Goal: Task Accomplishment & Management: Use online tool/utility

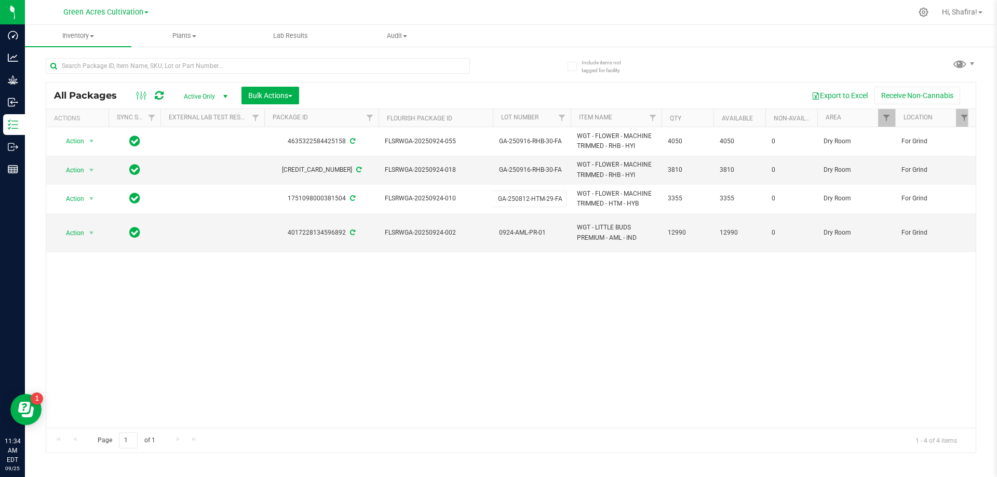
click at [323, 266] on div "Action Action Adjust qty Create package Edit attributes Global inventory Locate…" at bounding box center [511, 277] width 930 height 301
click at [152, 93] on div at bounding box center [149, 95] width 35 height 12
click at [158, 96] on icon at bounding box center [159, 95] width 9 height 10
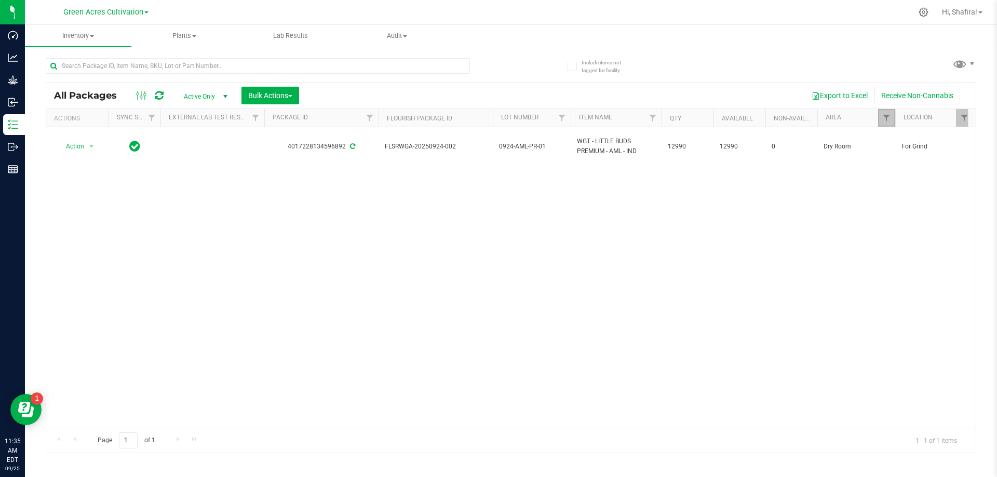
click at [881, 117] on link "Filter" at bounding box center [886, 118] width 17 height 18
click at [966, 343] on button "Clear" at bounding box center [966, 346] width 50 height 23
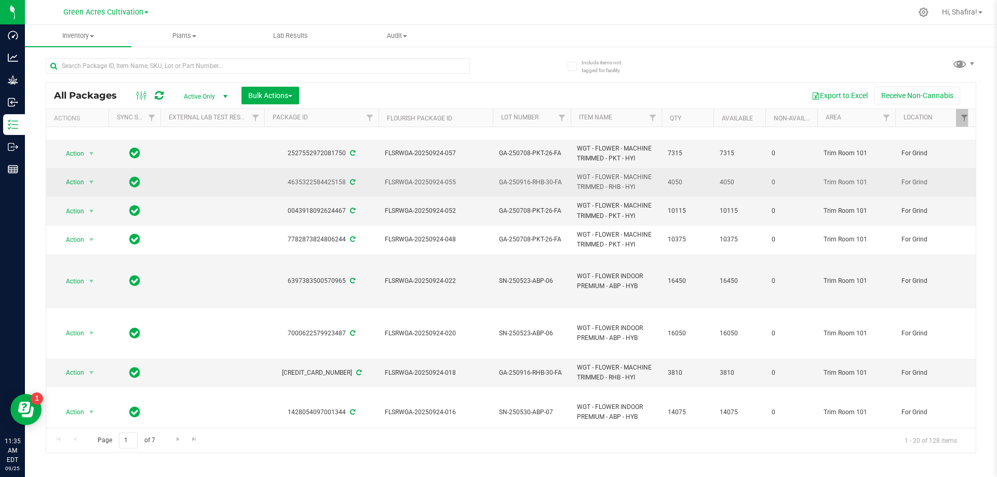
scroll to position [52, 0]
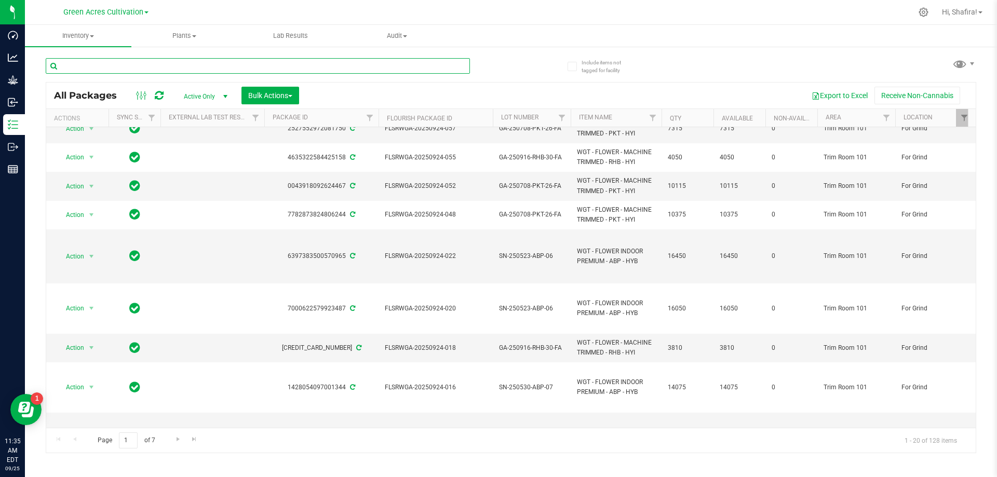
click at [72, 70] on input "text" at bounding box center [258, 66] width 424 height 16
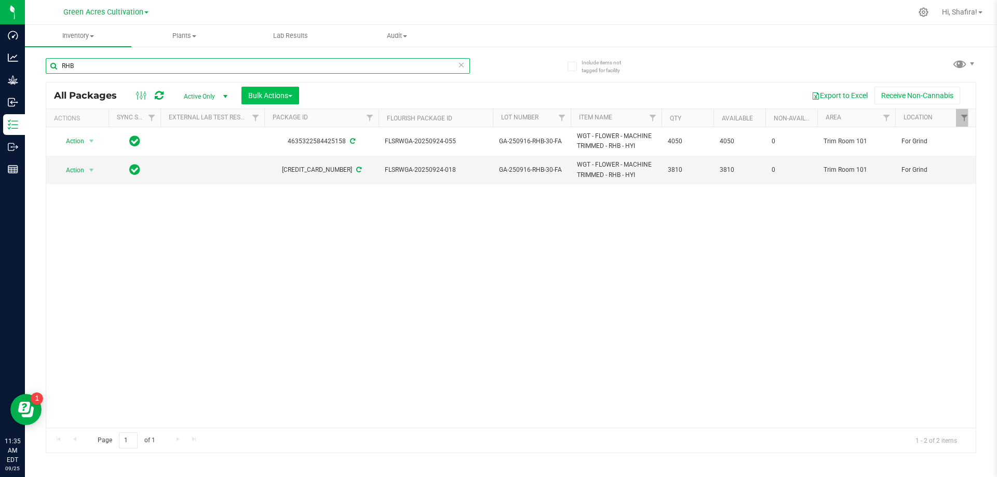
type input "RHB"
click at [295, 94] on button "Bulk Actions" at bounding box center [271, 96] width 58 height 18
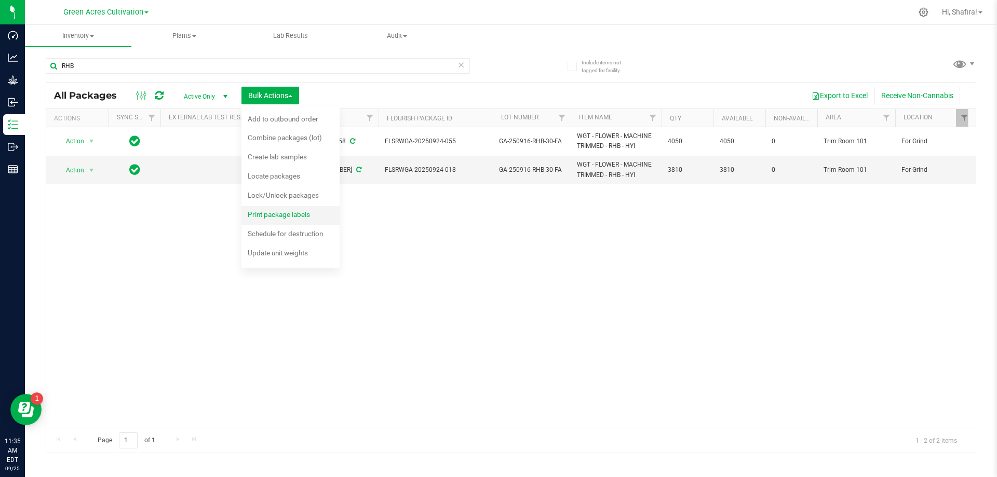
click at [283, 218] on span "Print package labels" at bounding box center [279, 214] width 62 height 8
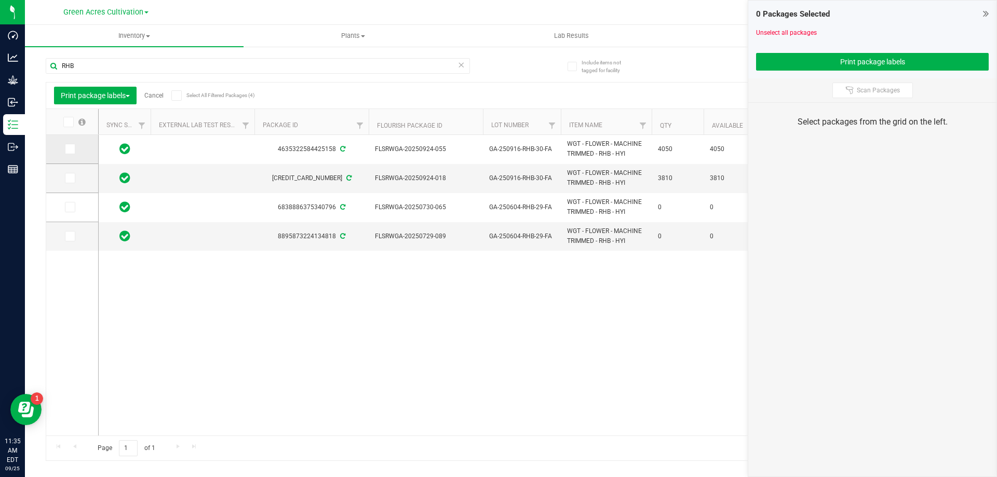
click at [77, 152] on label at bounding box center [72, 149] width 15 height 10
click at [0, 0] on input "checkbox" at bounding box center [0, 0] width 0 height 0
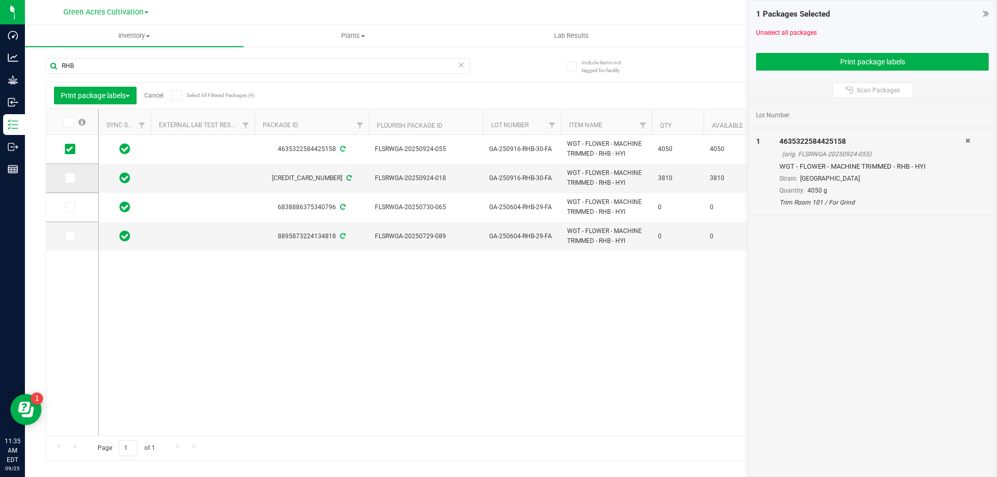
click at [66, 172] on td at bounding box center [72, 178] width 52 height 29
click at [72, 178] on icon at bounding box center [69, 178] width 7 height 0
click at [0, 0] on input "checkbox" at bounding box center [0, 0] width 0 height 0
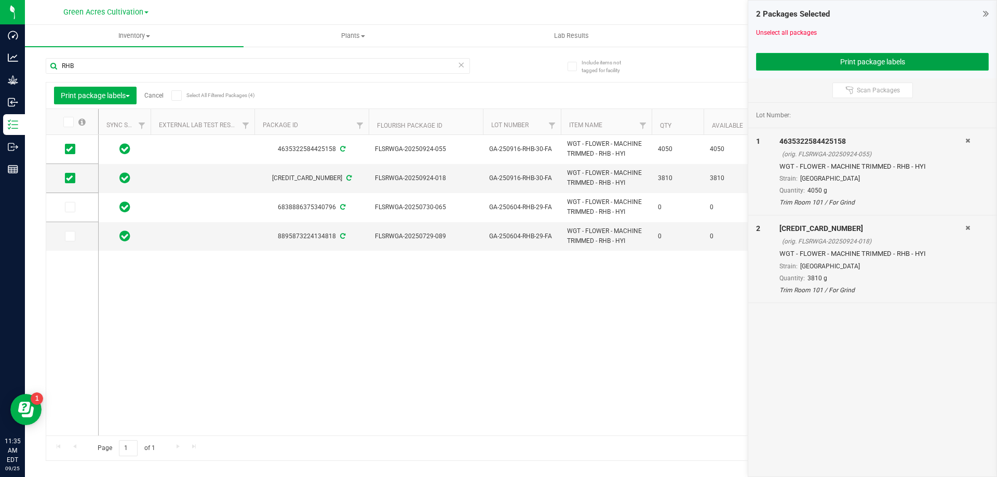
click at [831, 64] on button "Print package labels" at bounding box center [872, 62] width 233 height 18
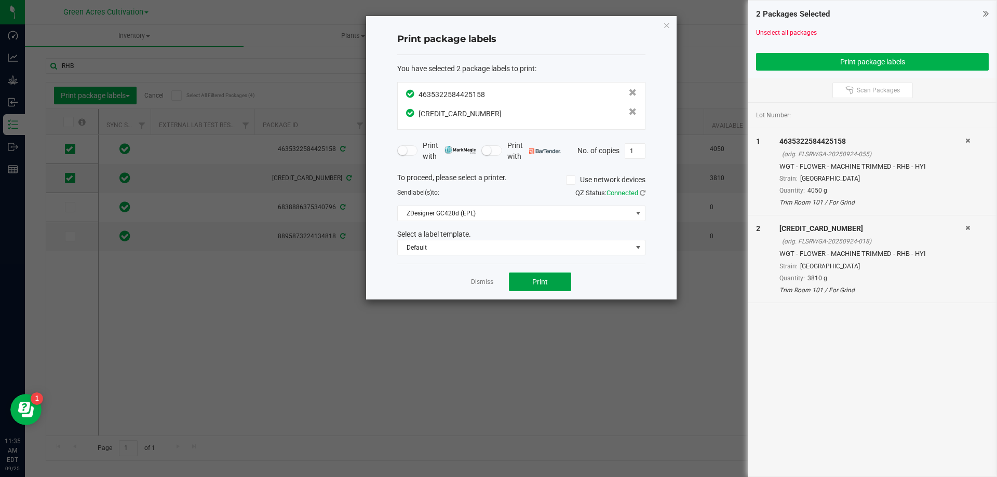
click at [542, 287] on button "Print" at bounding box center [540, 282] width 62 height 19
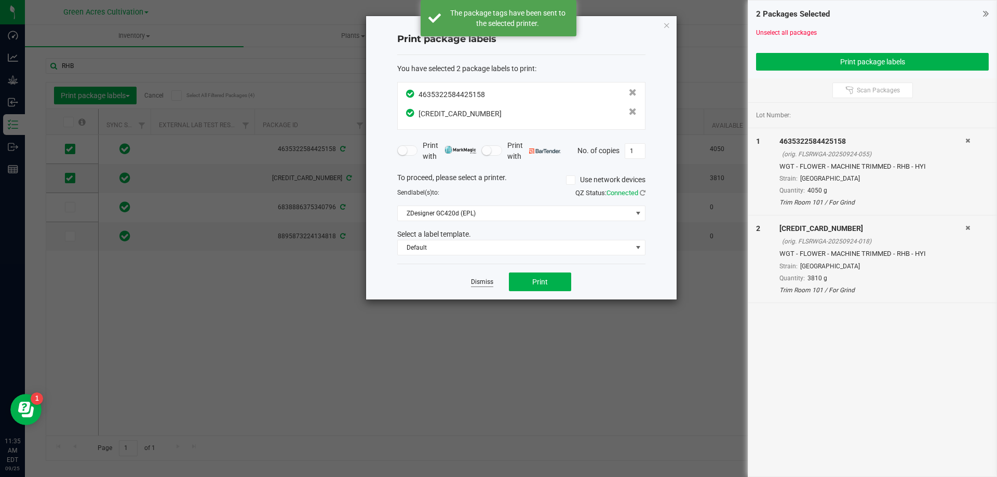
click at [491, 282] on link "Dismiss" at bounding box center [482, 282] width 22 height 9
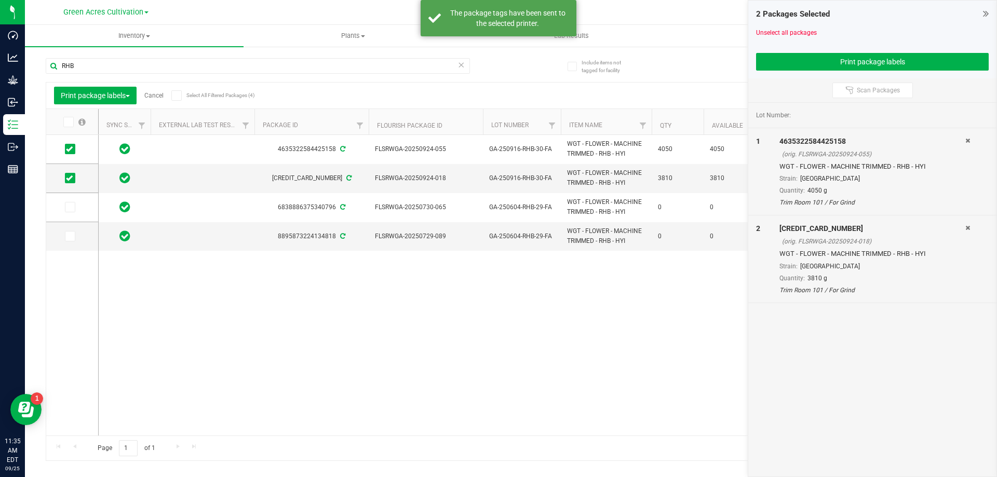
click at [154, 99] on link "Cancel" at bounding box center [153, 95] width 19 height 7
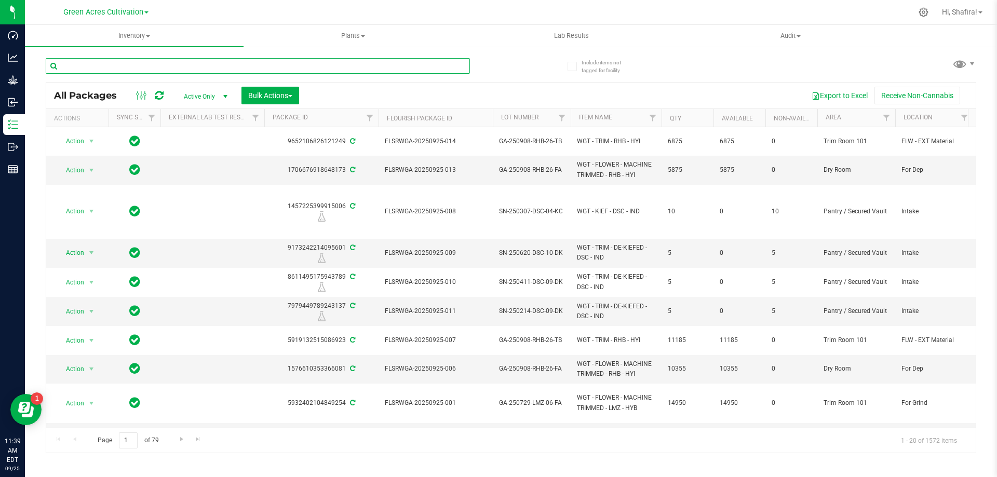
click at [258, 65] on input "text" at bounding box center [258, 66] width 424 height 16
paste input "GA-250812-HTM-29-FA"
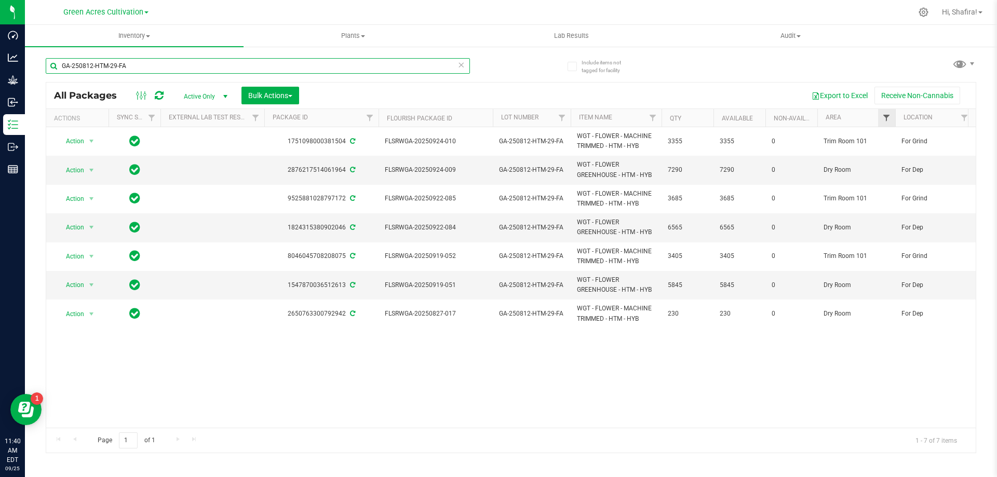
type input "GA-250812-HTM-29-FA"
click at [885, 114] on span "Filter" at bounding box center [886, 118] width 8 height 8
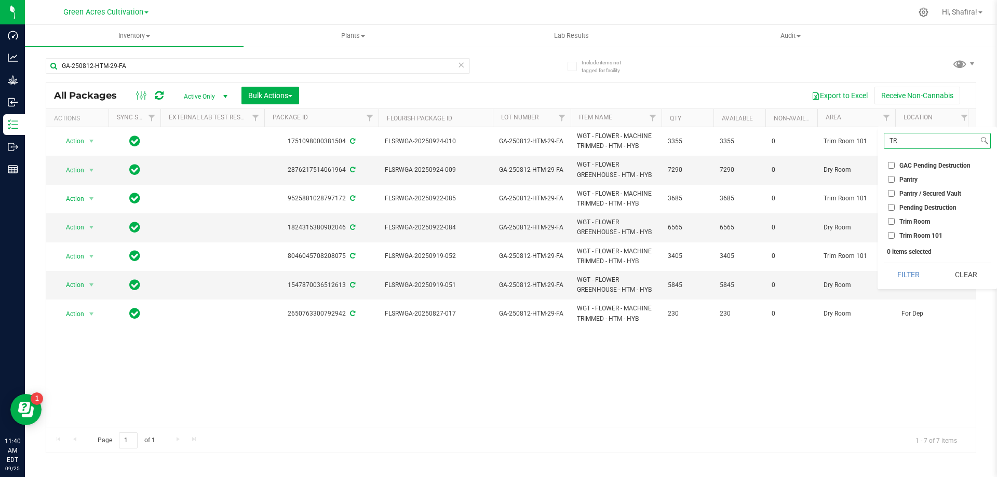
type input "TR"
click at [890, 236] on input "Trim Room 101" at bounding box center [891, 235] width 7 height 7
checkbox input "true"
click at [909, 274] on button "Filter" at bounding box center [909, 274] width 50 height 23
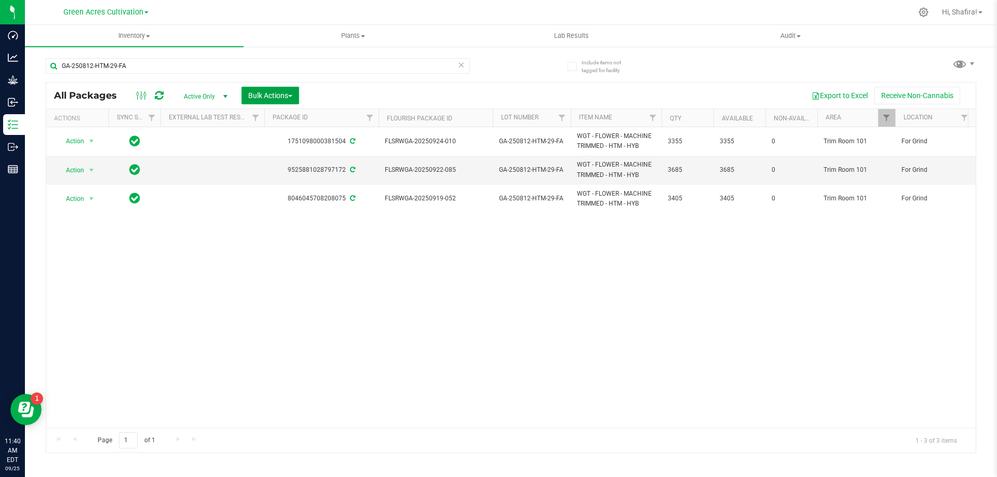
click at [284, 100] on button "Bulk Actions" at bounding box center [271, 96] width 58 height 18
click at [277, 143] on div "Combine packages (lot)" at bounding box center [292, 139] width 88 height 17
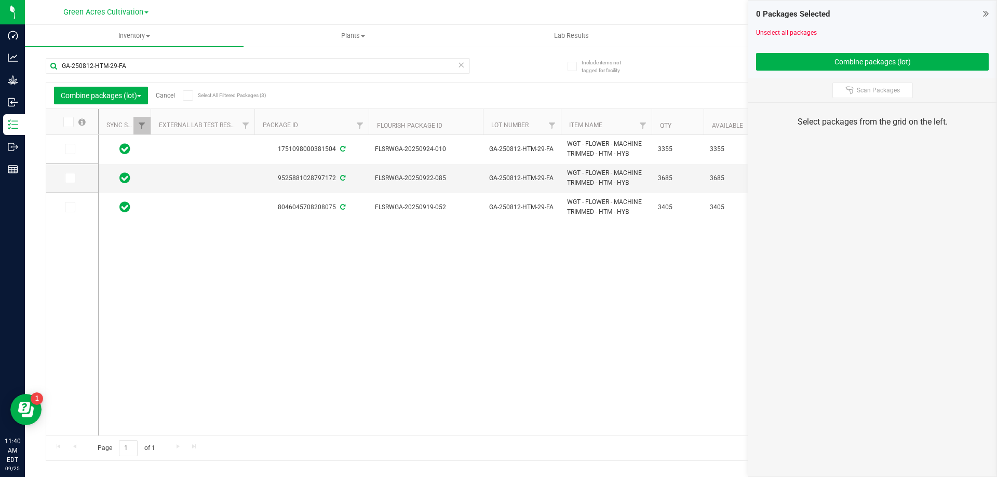
click at [65, 127] on span at bounding box center [68, 122] width 10 height 10
click at [0, 0] on input "checkbox" at bounding box center [0, 0] width 0 height 0
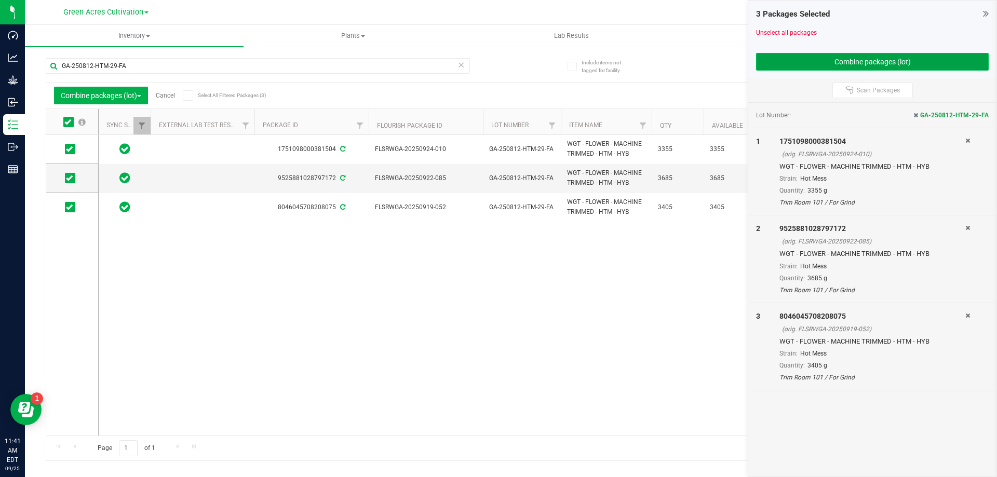
click at [887, 60] on button "Combine packages (lot)" at bounding box center [872, 62] width 233 height 18
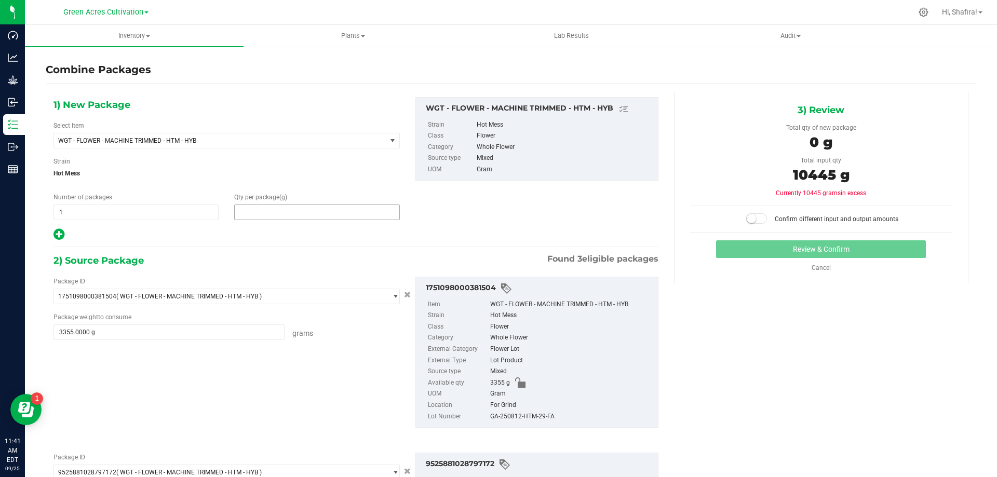
click at [289, 218] on span at bounding box center [316, 213] width 165 height 16
type input "10445"
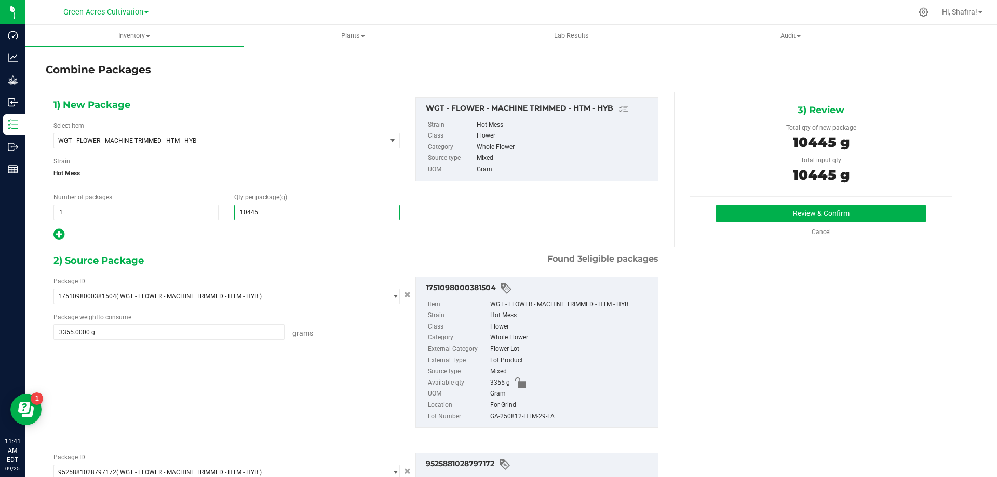
type input "10,445"
click at [501, 416] on div "GA-250812-HTM-29-FA" at bounding box center [571, 416] width 163 height 11
copy div "GA-250812-HTM-29-FA"
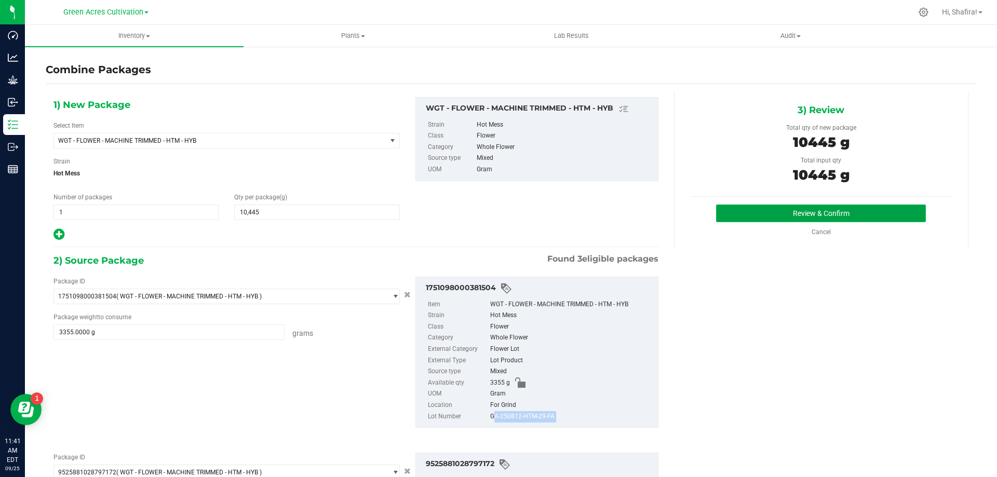
click at [775, 209] on button "Review & Confirm" at bounding box center [821, 214] width 210 height 18
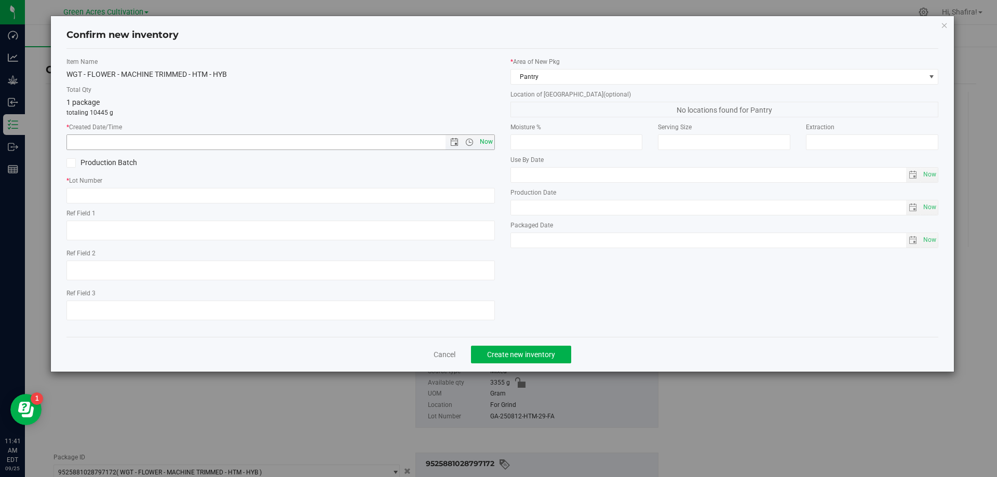
click at [489, 143] on span "Now" at bounding box center [486, 142] width 18 height 15
type input "[DATE] 11:41 AM"
paste input "GA-250812-HTM-29-FA"
type input "GA-250812-HTM-29-FA"
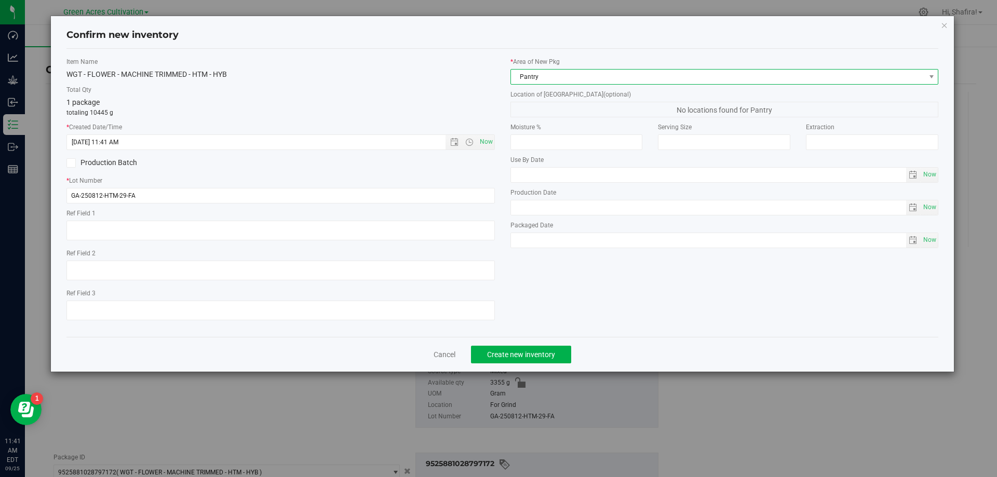
click at [623, 75] on span "Pantry" at bounding box center [718, 77] width 414 height 15
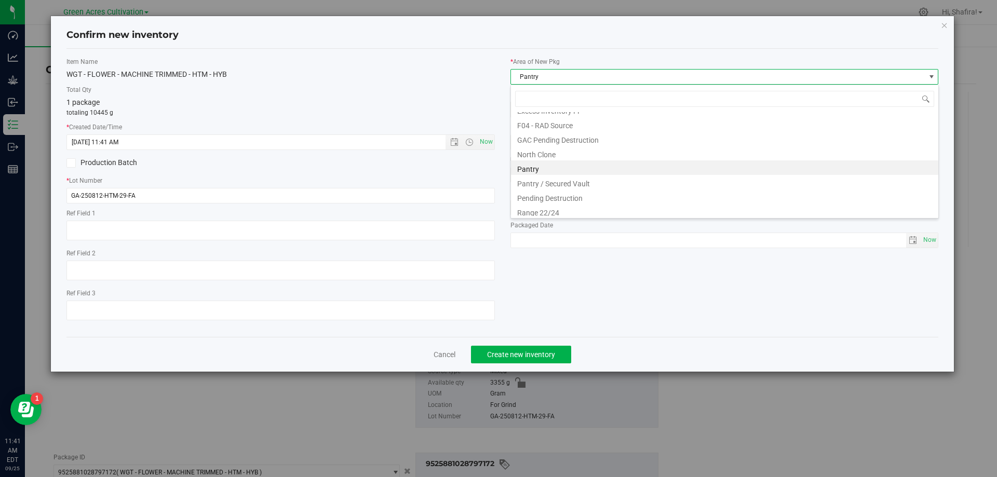
scroll to position [158, 0]
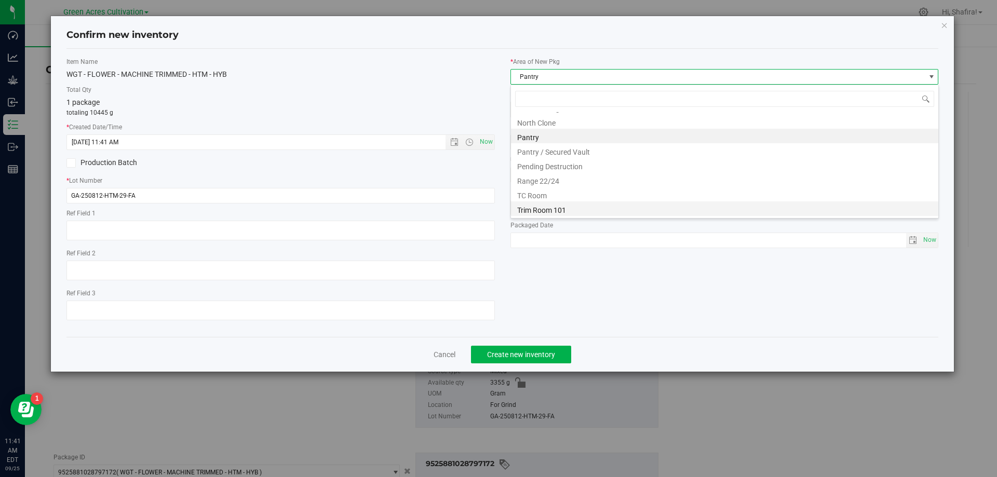
click at [607, 212] on li "Trim Room 101" at bounding box center [724, 209] width 427 height 15
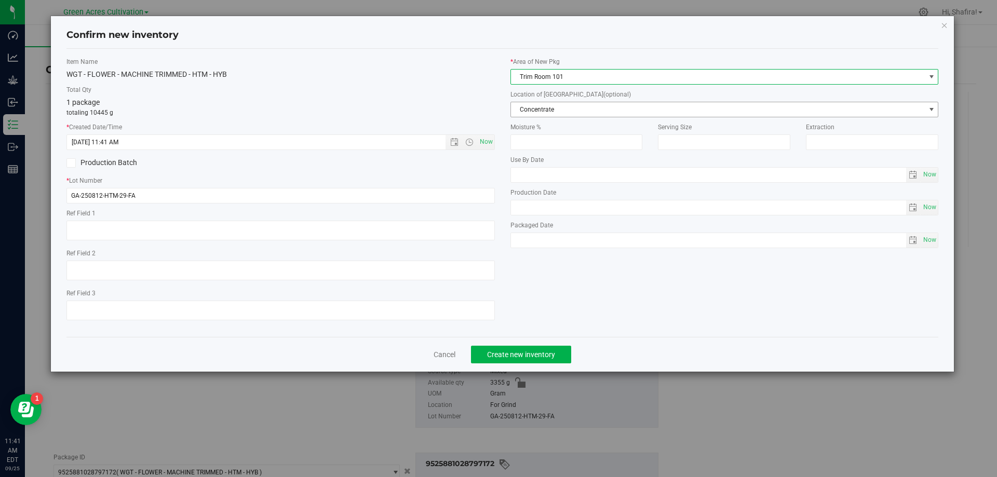
click at [577, 111] on span "Concentrate" at bounding box center [718, 109] width 414 height 15
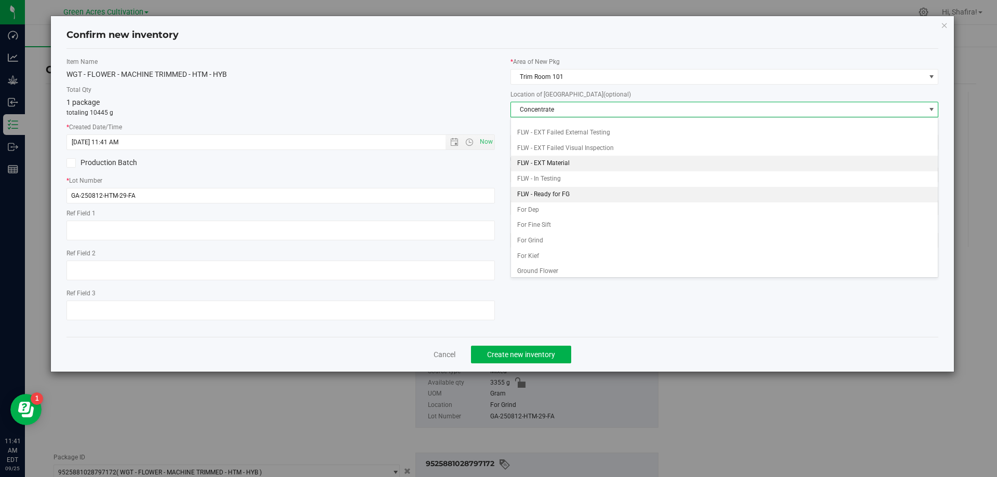
scroll to position [106, 0]
click at [545, 195] on li "For Grind" at bounding box center [724, 191] width 427 height 16
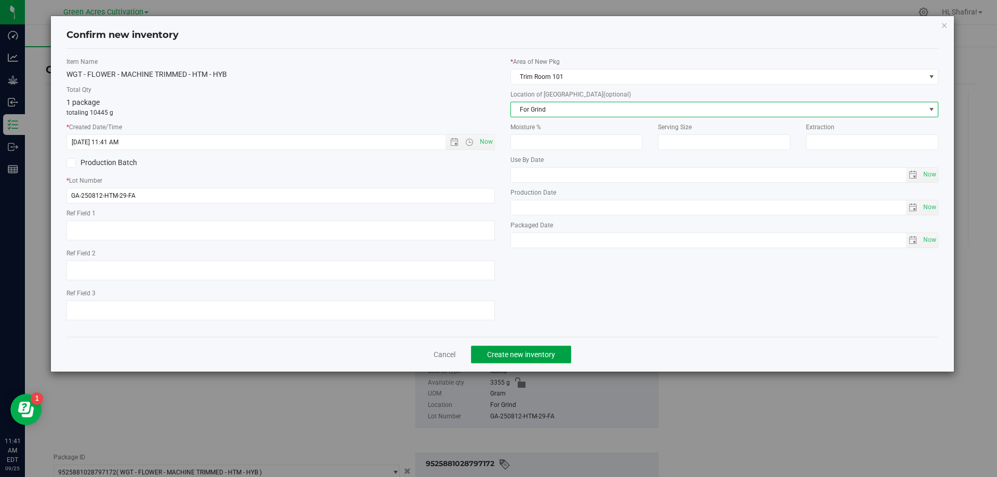
click at [537, 354] on span "Create new inventory" at bounding box center [521, 355] width 68 height 8
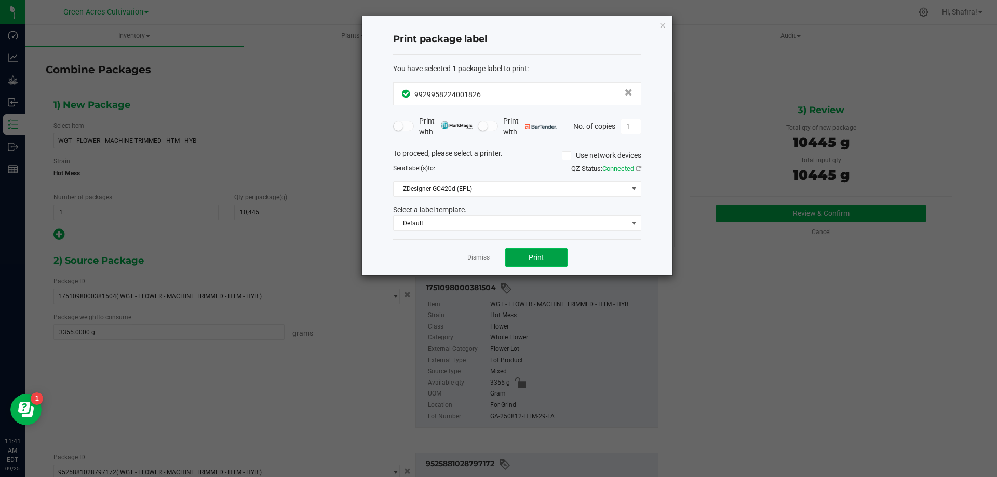
click at [541, 258] on span "Print" at bounding box center [537, 257] width 16 height 8
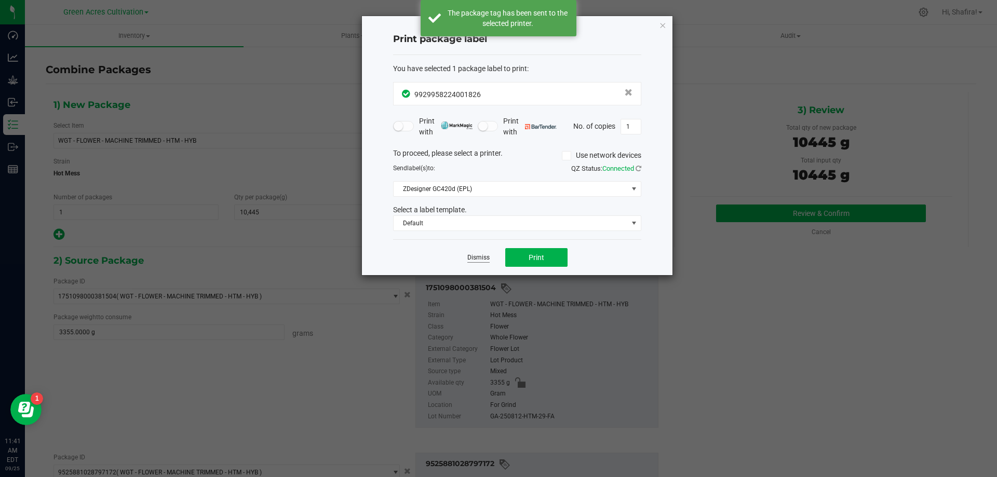
click at [480, 258] on link "Dismiss" at bounding box center [478, 257] width 22 height 9
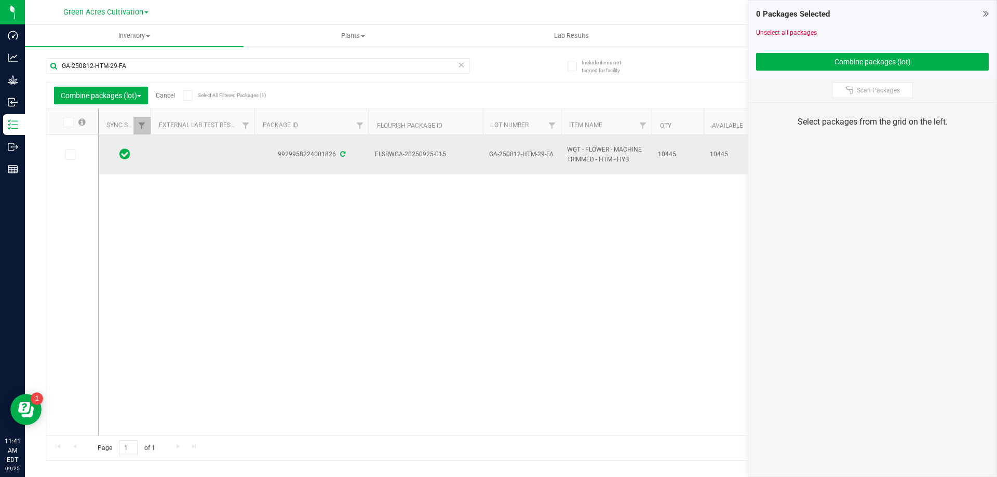
click at [403, 153] on span "FLSRWGA-20250925-015" at bounding box center [426, 155] width 102 height 10
click at [404, 153] on span "FLSRWGA-20250925-015" at bounding box center [426, 155] width 102 height 10
copy tr "FLSRWGA-20250925-015"
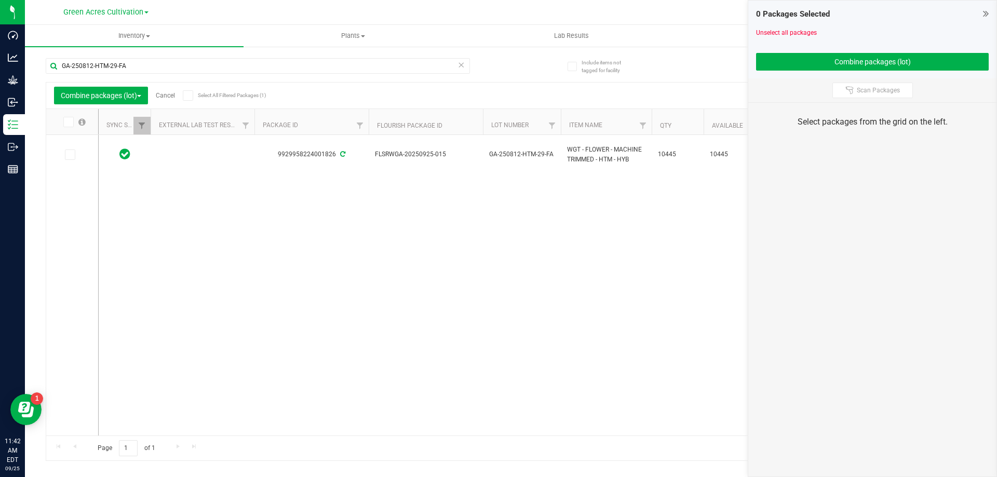
click at [171, 95] on link "Cancel" at bounding box center [165, 95] width 19 height 7
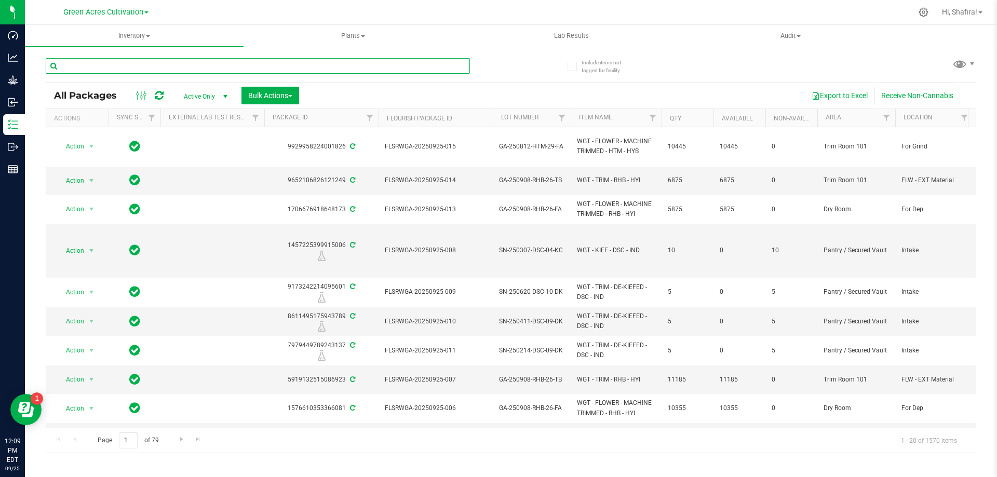
click at [249, 66] on input "text" at bounding box center [258, 66] width 424 height 16
paste input "FLSRWGA-20250925-001"
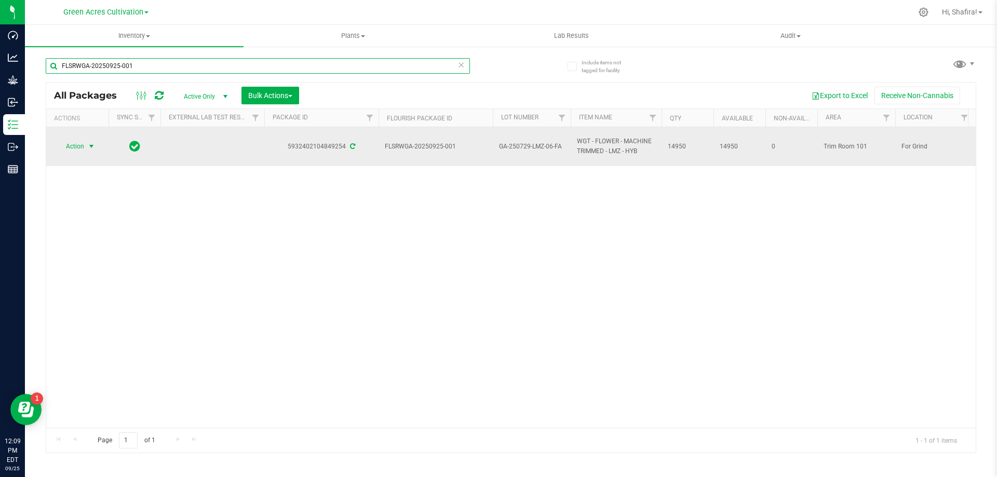
type input "FLSRWGA-20250925-001"
click at [83, 151] on span "Action" at bounding box center [71, 146] width 28 height 15
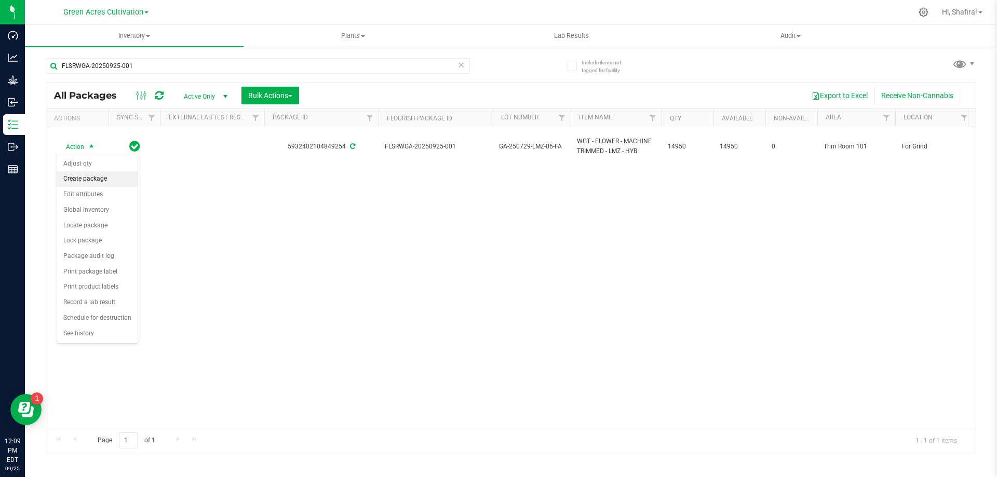
click at [86, 176] on li "Create package" at bounding box center [97, 179] width 81 height 16
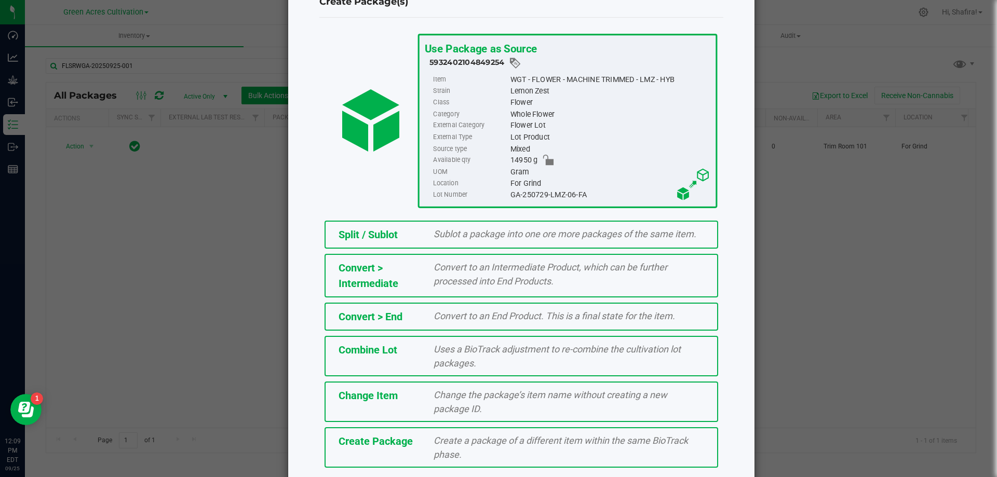
scroll to position [75, 0]
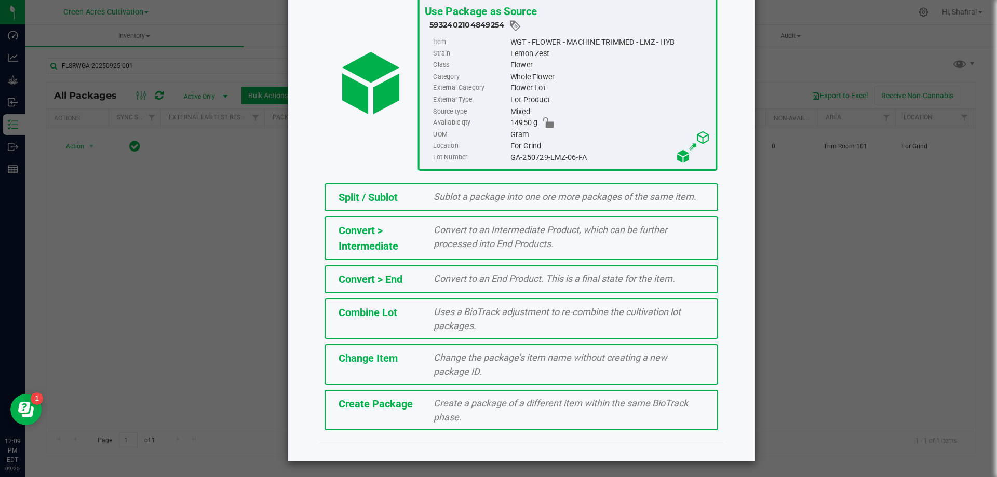
click at [565, 416] on div "Create a package of a different item within the same BioTrack phase." at bounding box center [569, 410] width 286 height 28
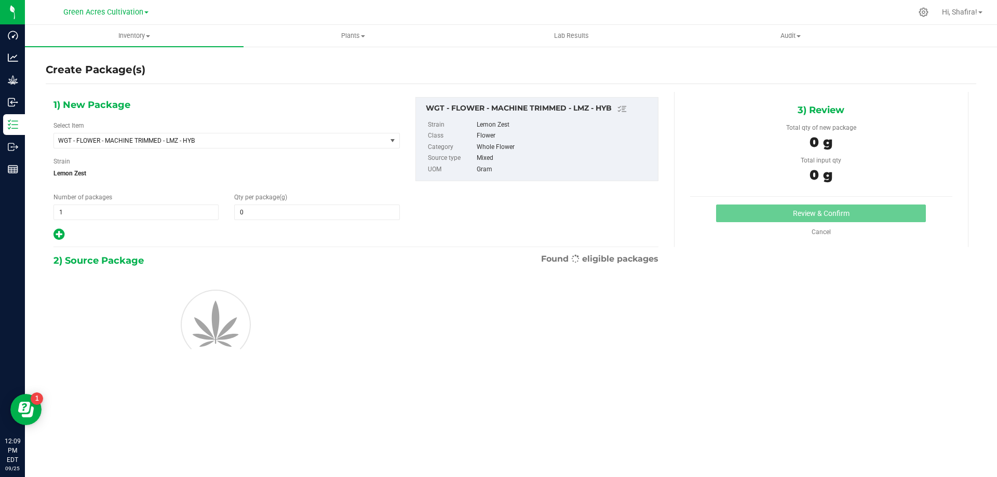
type input "0.0000"
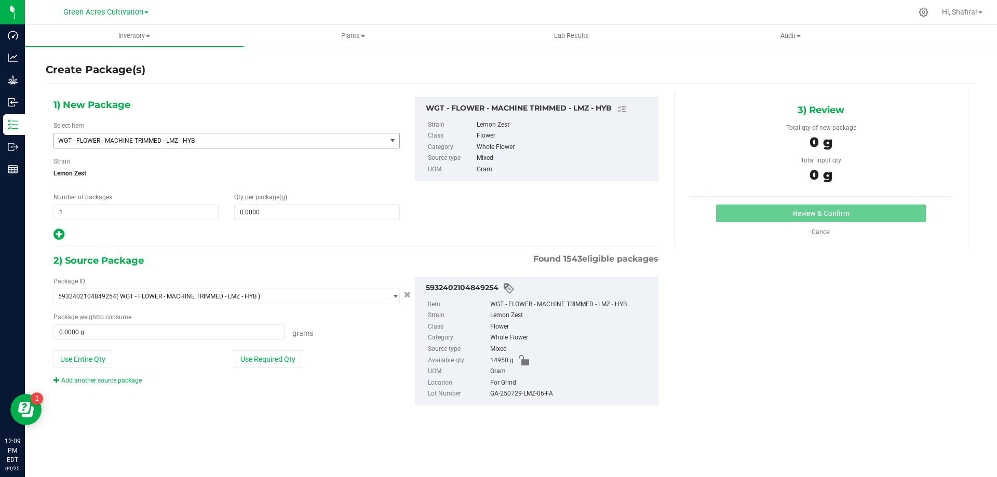
click at [264, 146] on span "WGT - FLOWER - MACHINE TRIMMED - LMZ - HYB" at bounding box center [220, 140] width 332 height 15
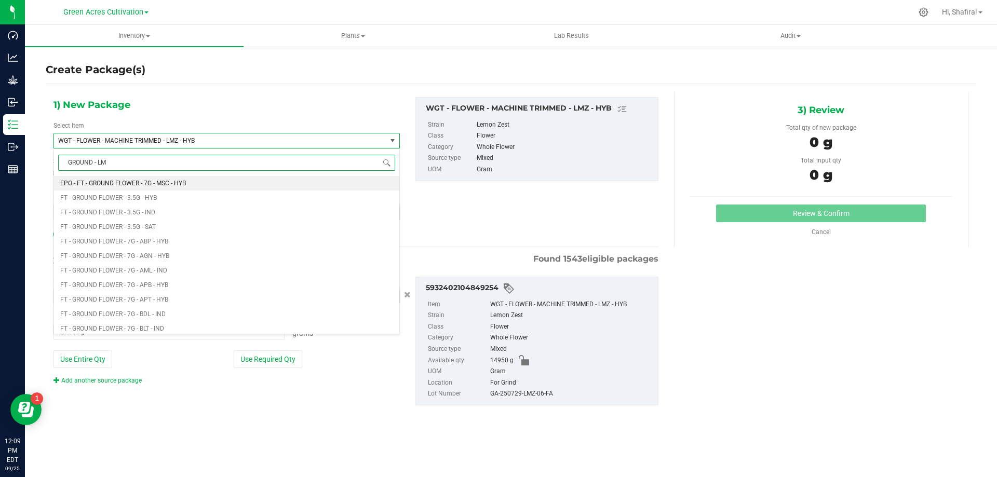
type input "GROUND - LMZ"
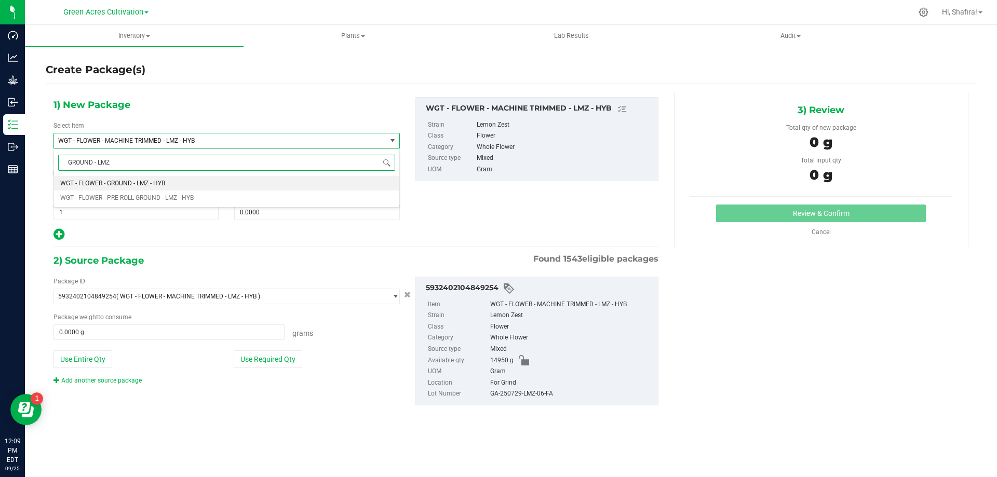
click at [182, 186] on li "WGT - FLOWER - GROUND - LMZ - HYB" at bounding box center [226, 183] width 345 height 15
type input "0.0000"
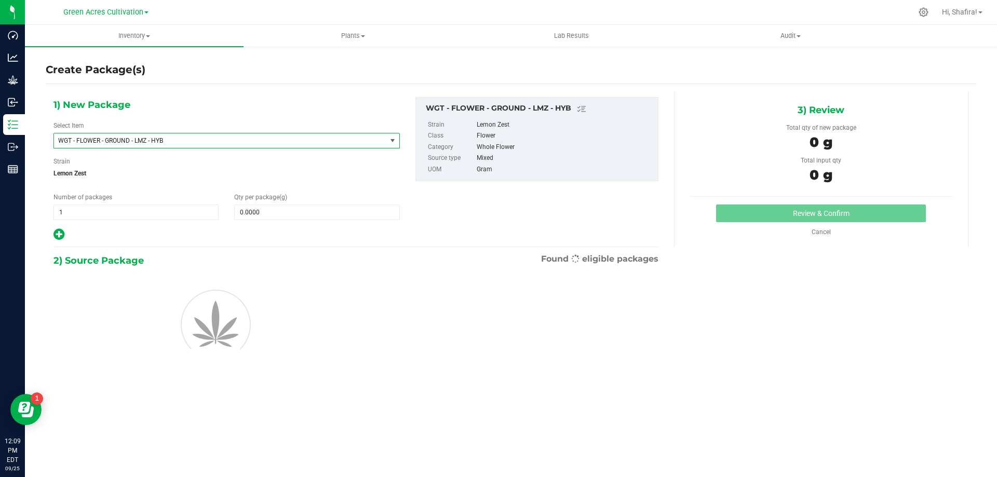
scroll to position [213121, 0]
click at [297, 213] on span at bounding box center [316, 213] width 165 height 16
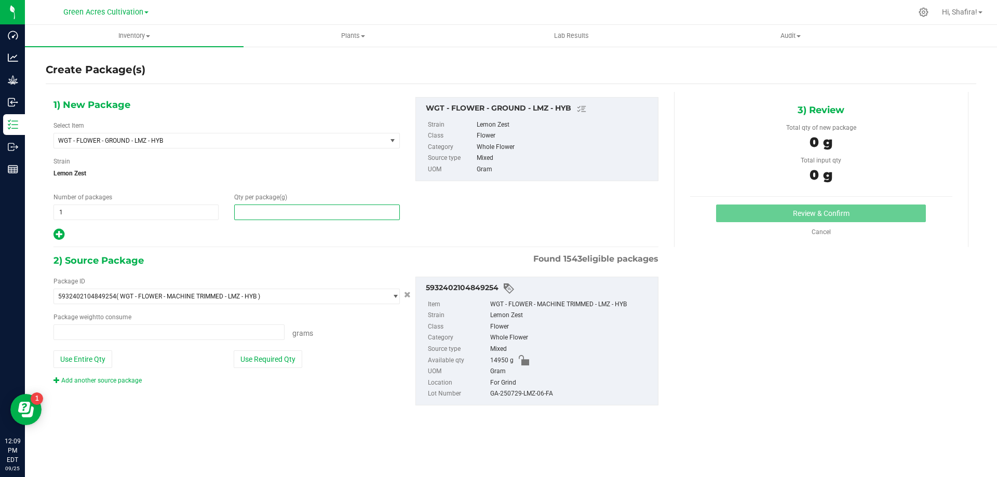
type input "0.0000 g"
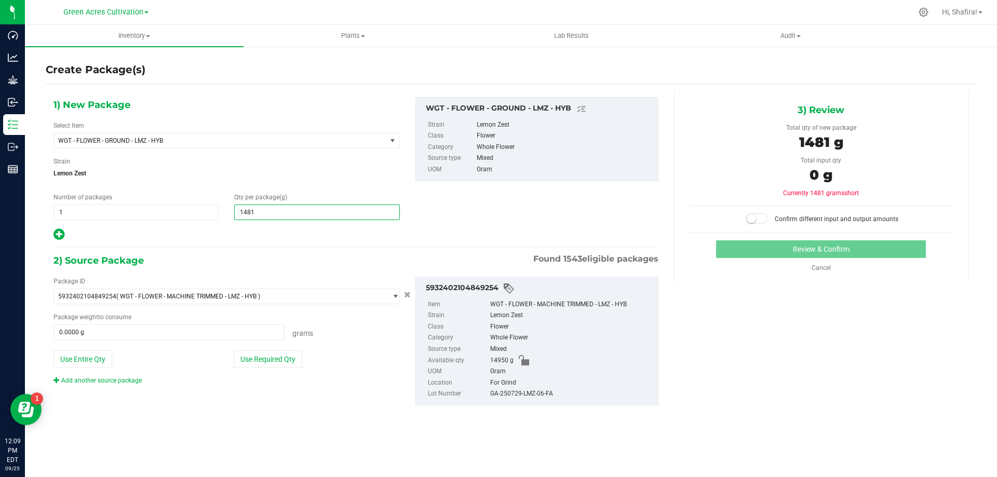
type input "14815"
type input "14,815.0000"
click at [259, 356] on button "Use Required Qty" at bounding box center [268, 360] width 69 height 18
type input "14815.0000 g"
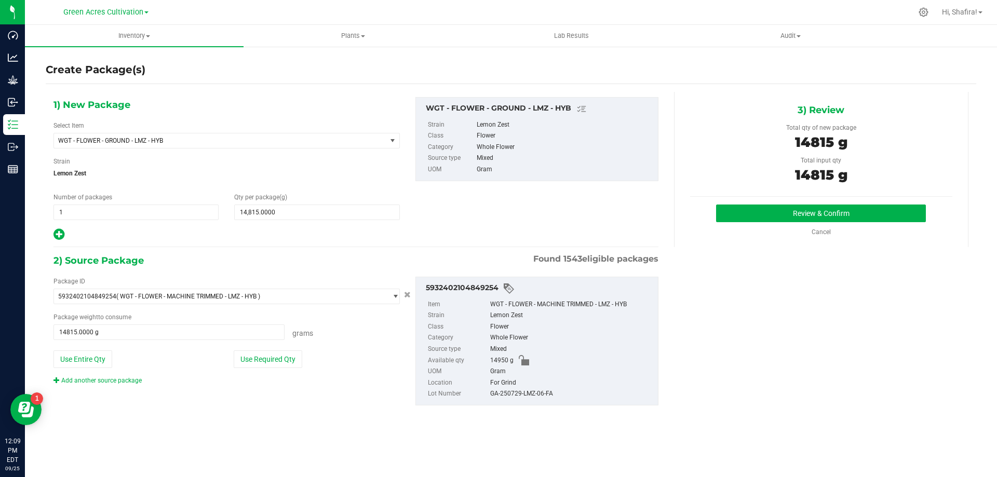
click at [519, 395] on div "GA-250729-LMZ-06-FA" at bounding box center [571, 394] width 163 height 11
copy div "GA-250729-LMZ-06-FA"
click at [755, 224] on div "Review & Confirm Cancel" at bounding box center [821, 221] width 262 height 32
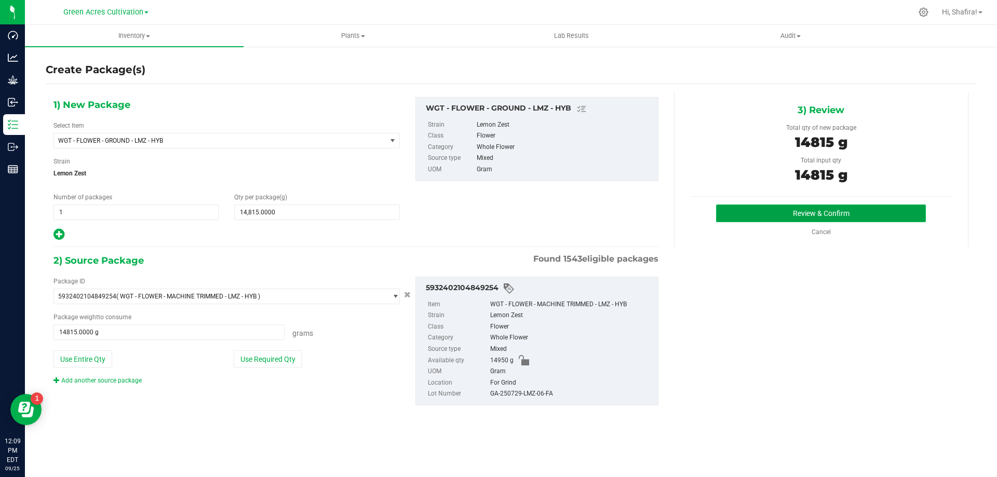
click at [754, 219] on button "Review & Confirm" at bounding box center [821, 214] width 210 height 18
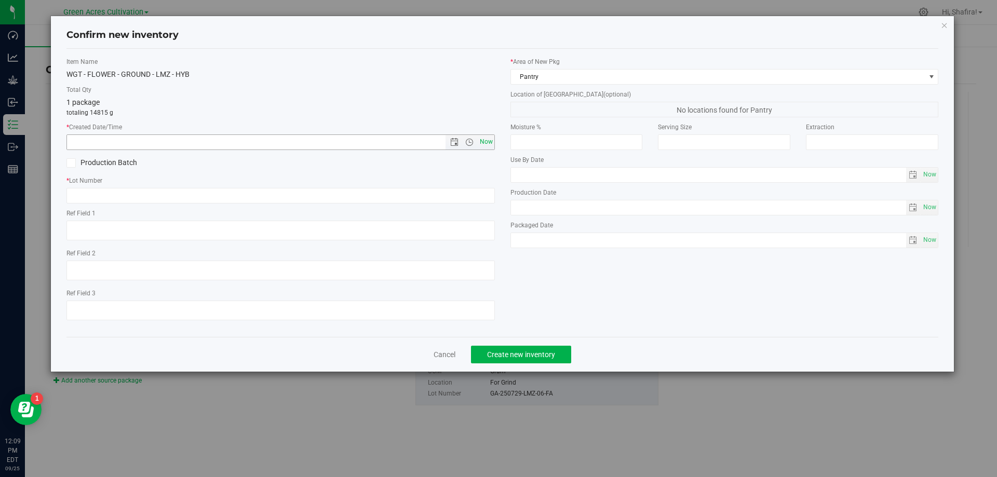
click at [490, 145] on span "Now" at bounding box center [486, 142] width 18 height 15
type input "[DATE] 12:09 PM"
paste input "GA-250729-LMZ-06-FA"
type input "GA-250729-LMZ-06-GF"
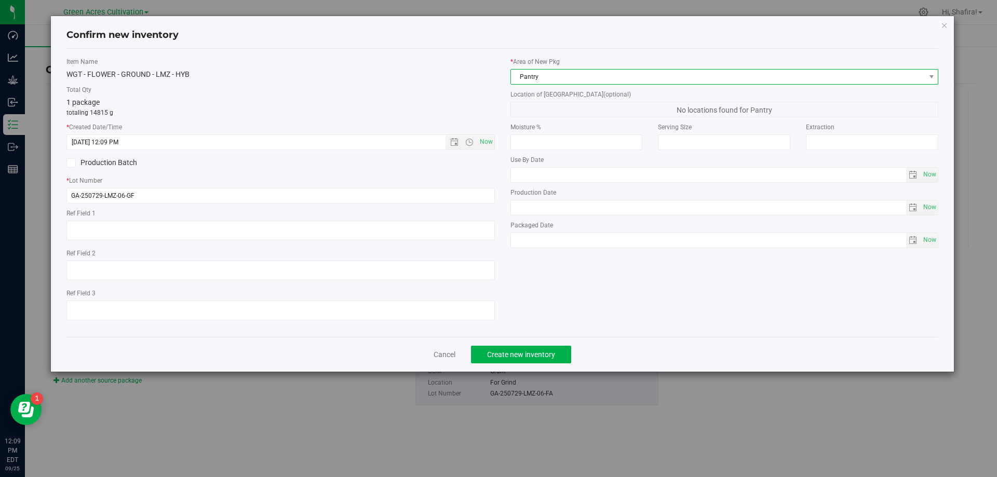
click at [653, 79] on span "Pantry" at bounding box center [718, 77] width 414 height 15
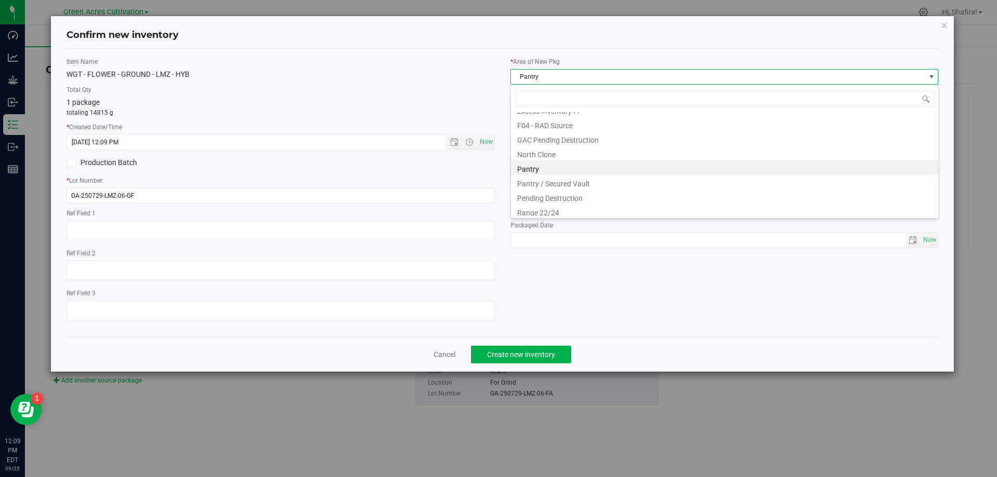
scroll to position [158, 0]
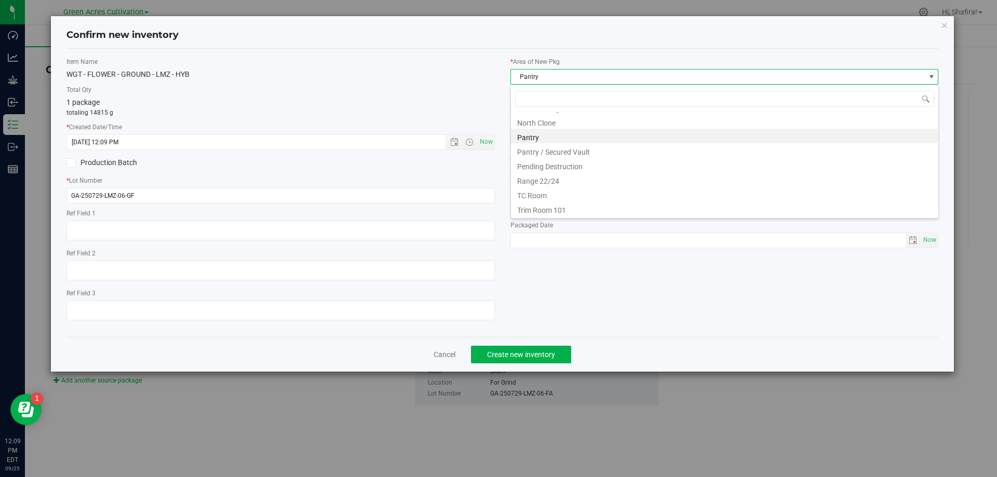
click at [561, 206] on li "Trim Room 101" at bounding box center [724, 209] width 427 height 15
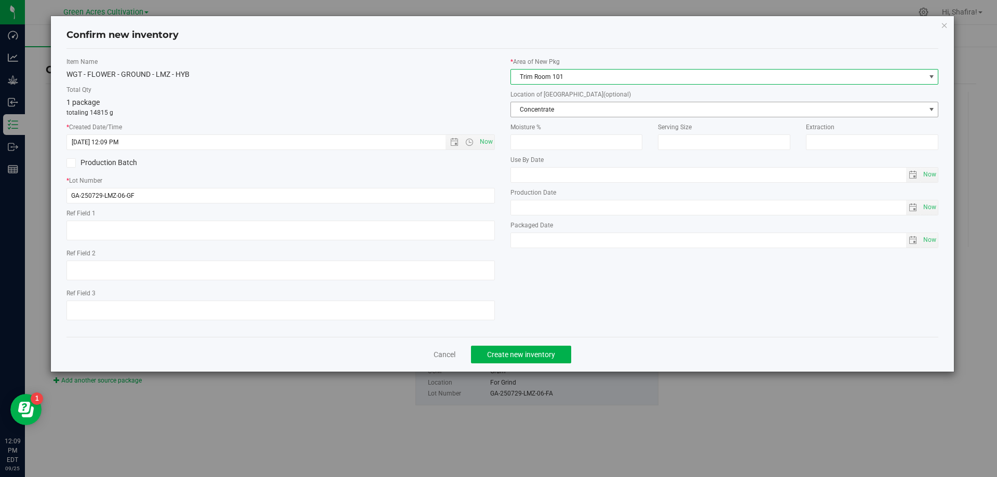
click at [553, 110] on span "Concentrate" at bounding box center [718, 109] width 414 height 15
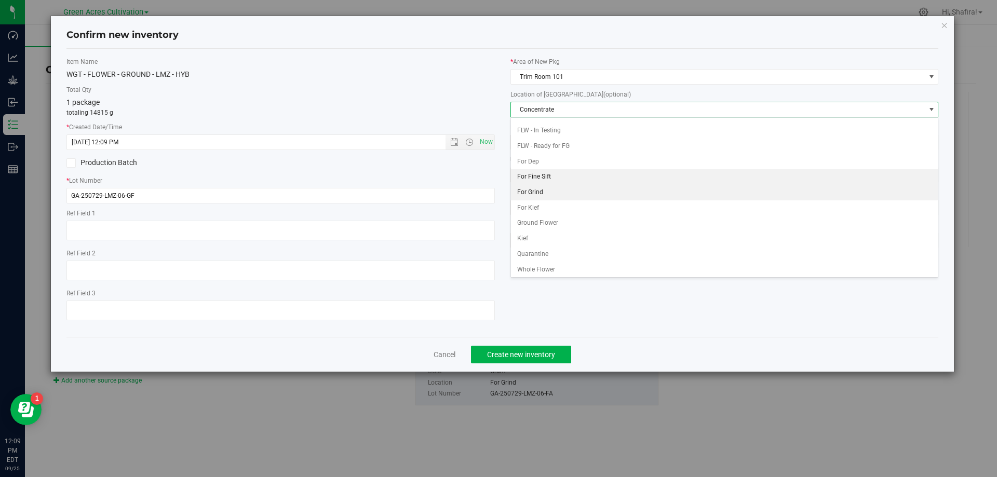
scroll to position [106, 0]
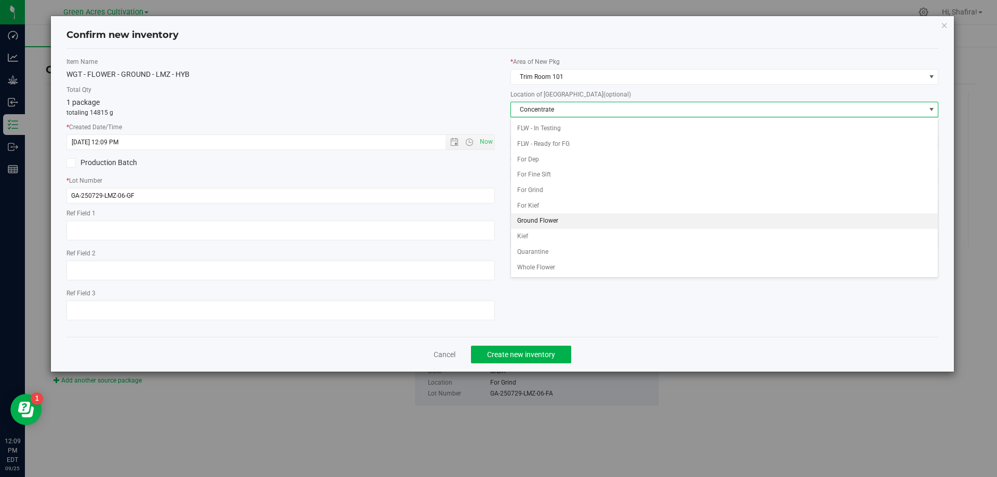
click at [564, 225] on li "Ground Flower" at bounding box center [724, 221] width 427 height 16
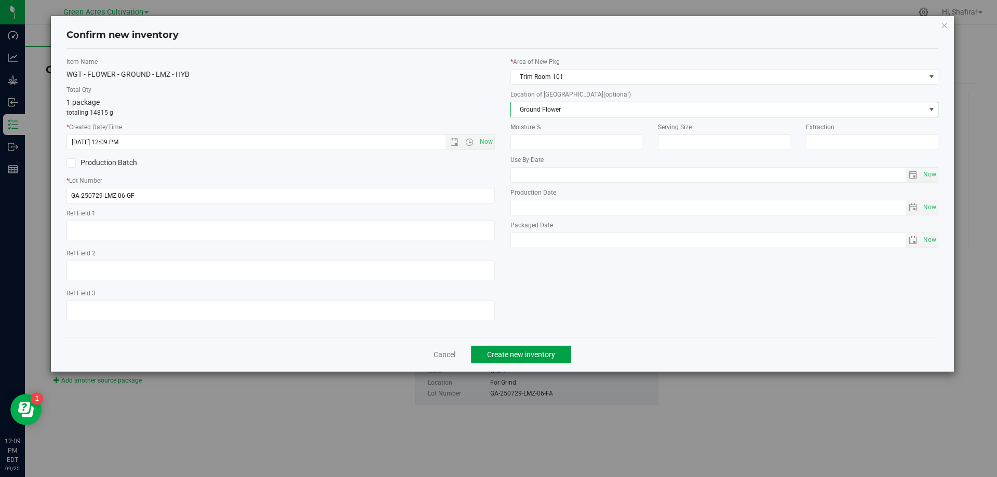
click at [552, 359] on button "Create new inventory" at bounding box center [521, 355] width 100 height 18
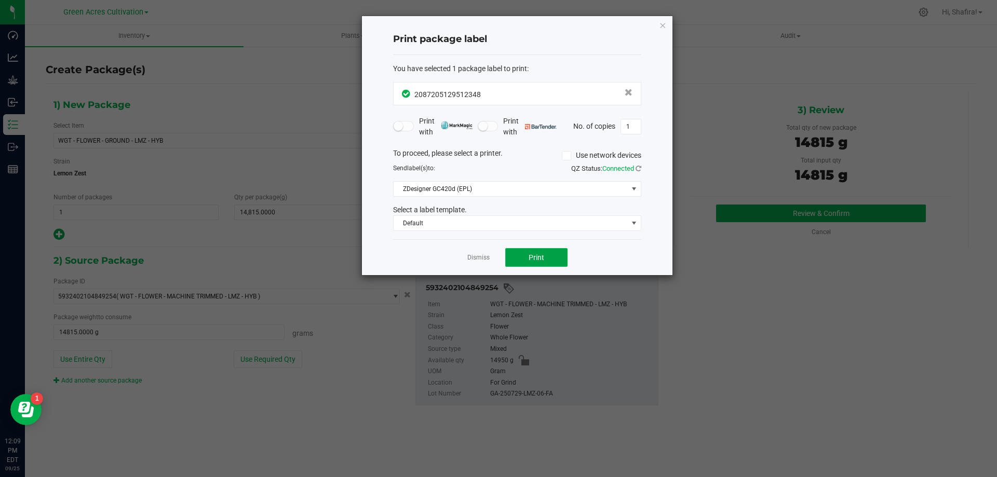
click at [546, 258] on button "Print" at bounding box center [536, 257] width 62 height 19
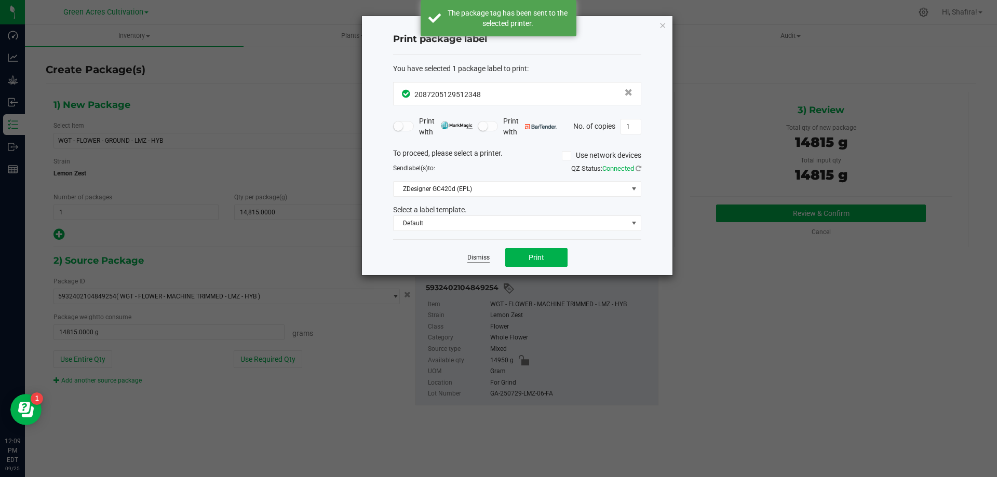
click at [478, 260] on link "Dismiss" at bounding box center [478, 257] width 22 height 9
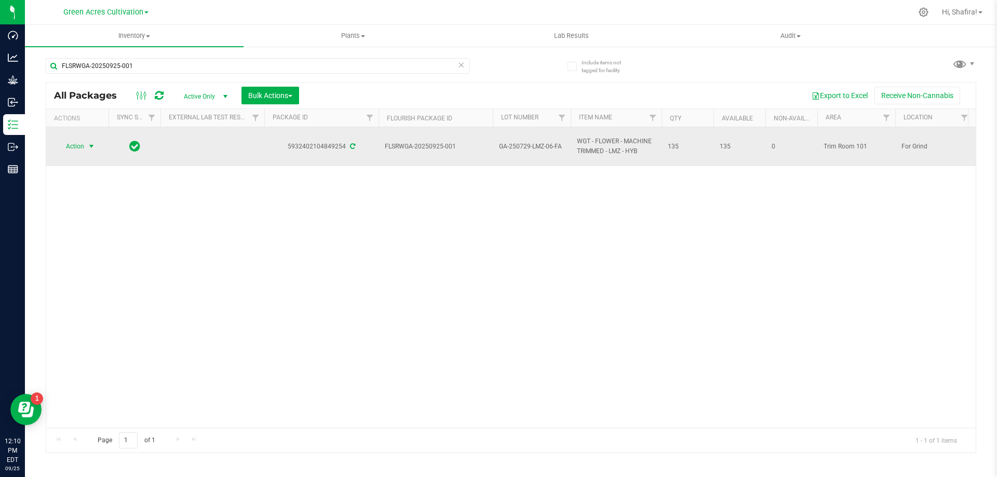
click at [87, 150] on span "select" at bounding box center [91, 146] width 13 height 15
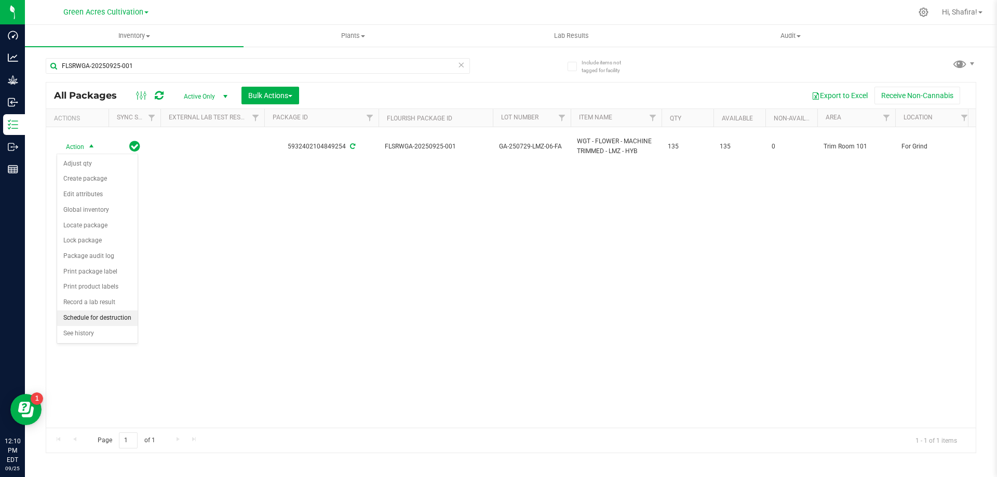
click at [111, 322] on li "Schedule for destruction" at bounding box center [97, 319] width 81 height 16
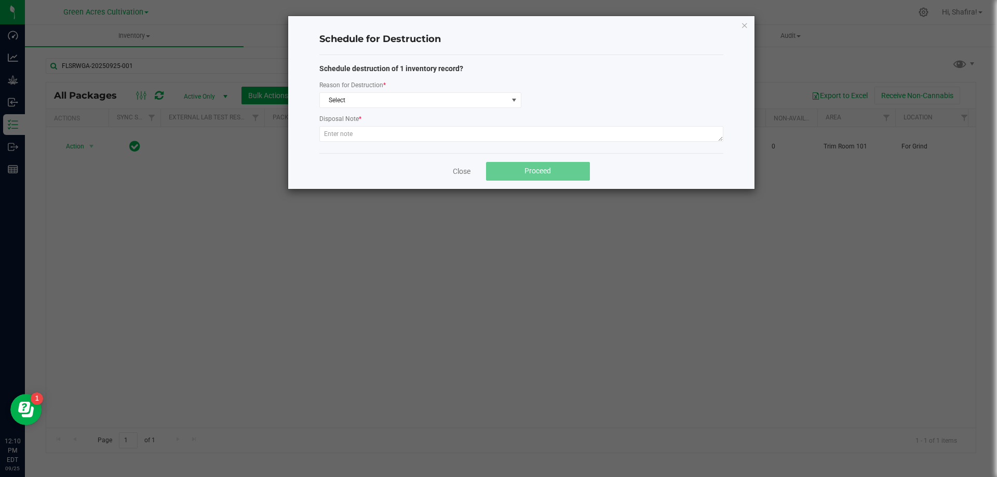
click at [470, 108] on div "Schedule destruction of 1 inventory record? Reason for Destruction * Select Dis…" at bounding box center [521, 104] width 404 height 82
click at [470, 106] on span "Select" at bounding box center [414, 100] width 188 height 15
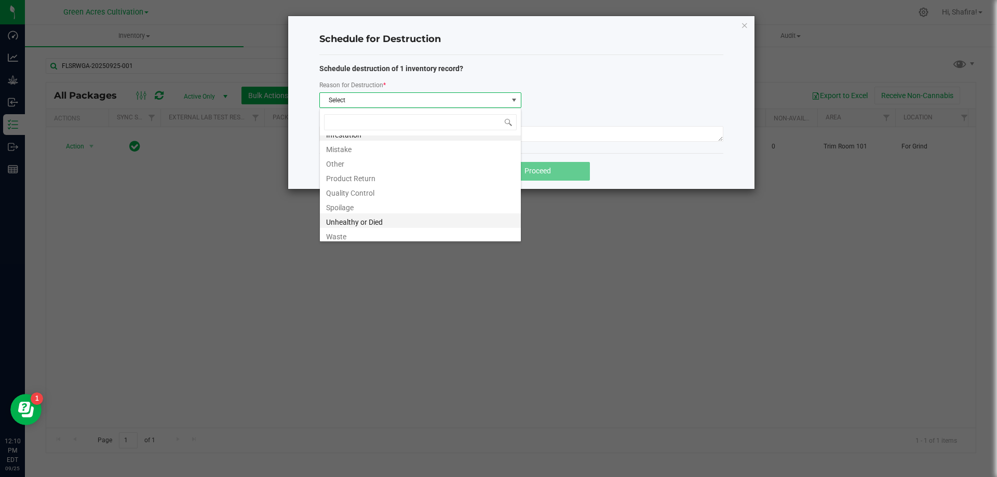
scroll to position [12, 0]
drag, startPoint x: 393, startPoint y: 230, endPoint x: 393, endPoint y: 223, distance: 7.3
click at [393, 229] on li "Waste" at bounding box center [420, 232] width 201 height 15
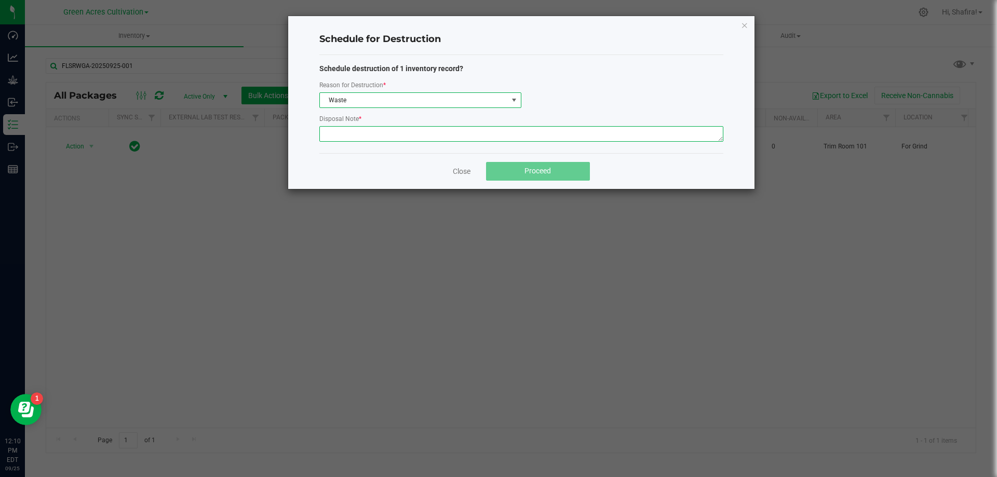
click at [391, 137] on textarea at bounding box center [521, 134] width 404 height 16
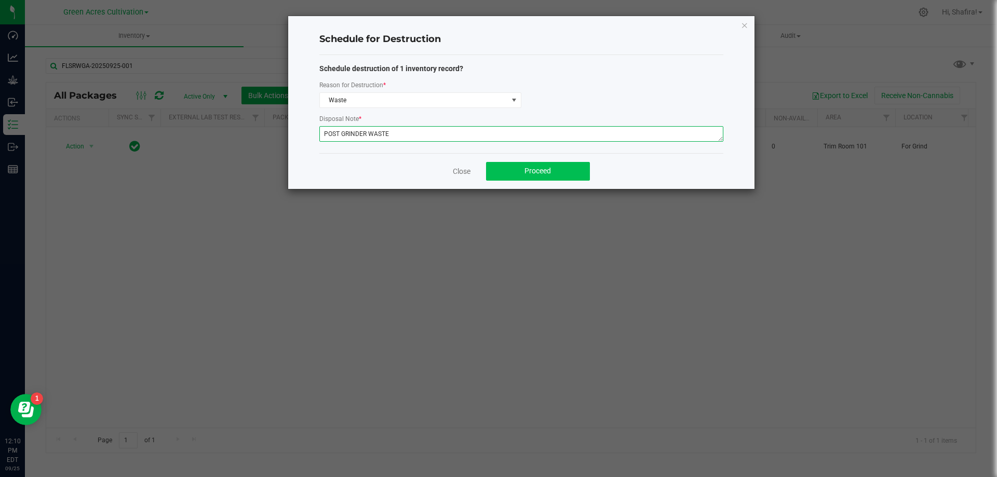
type textarea "POST GRINDER WASTE"
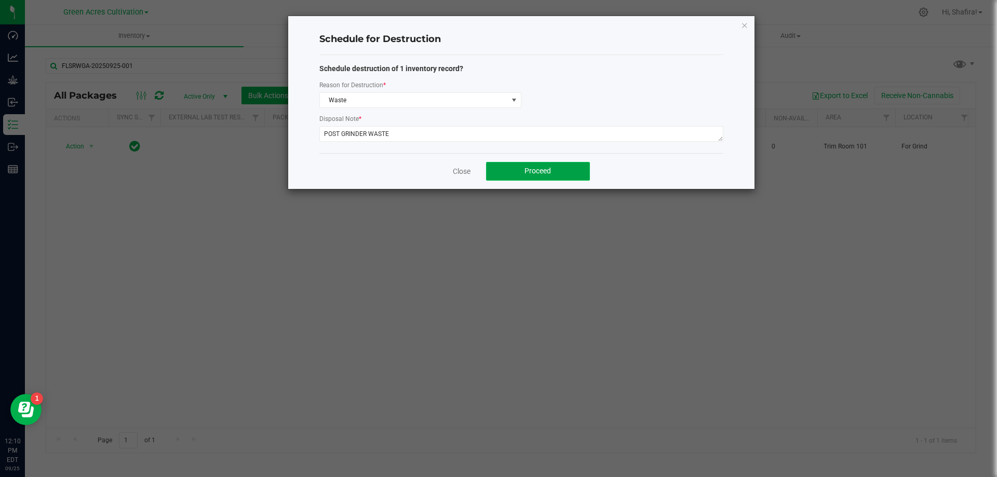
click at [517, 167] on button "Proceed" at bounding box center [538, 171] width 104 height 19
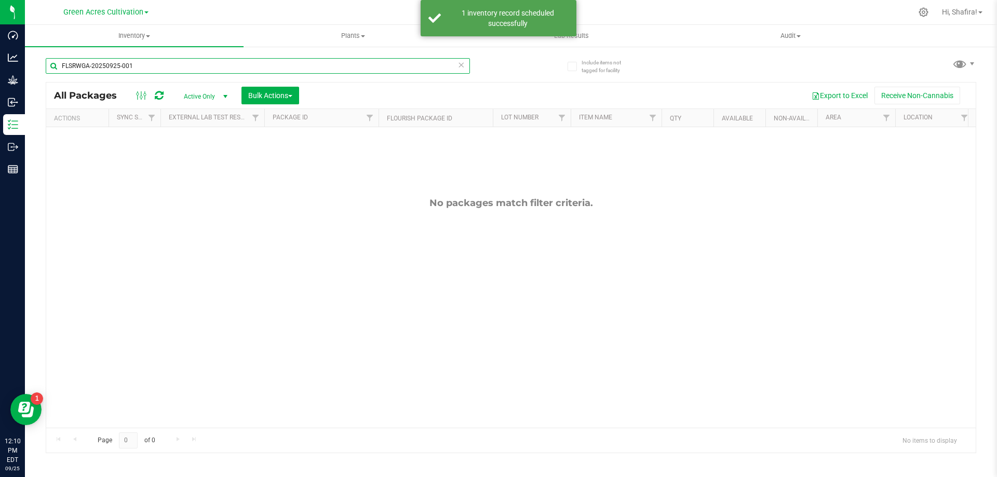
click at [142, 71] on input "FLSRWGA-20250925-001" at bounding box center [258, 66] width 424 height 16
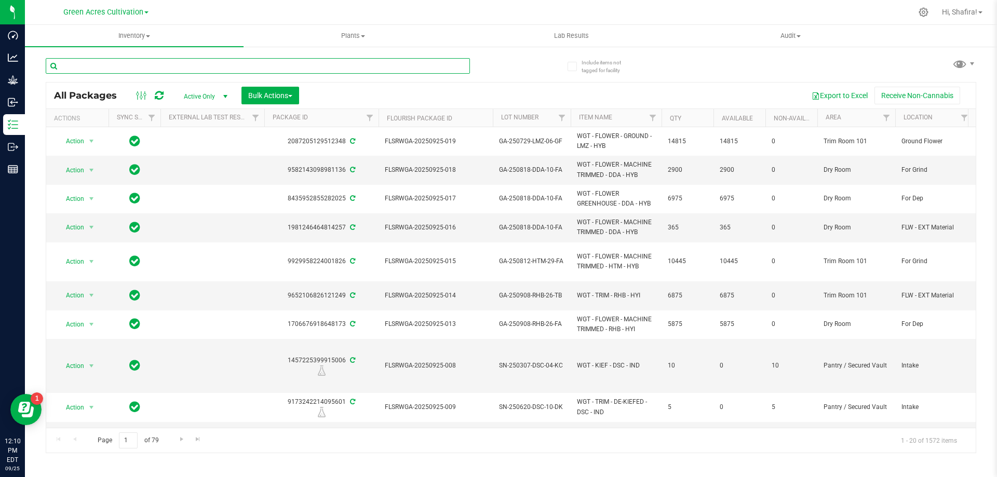
paste input "FLSRWGA-20250925-015"
type input "FLSRWGA-20250925-015"
